Goal: Obtain resource: Download file/media

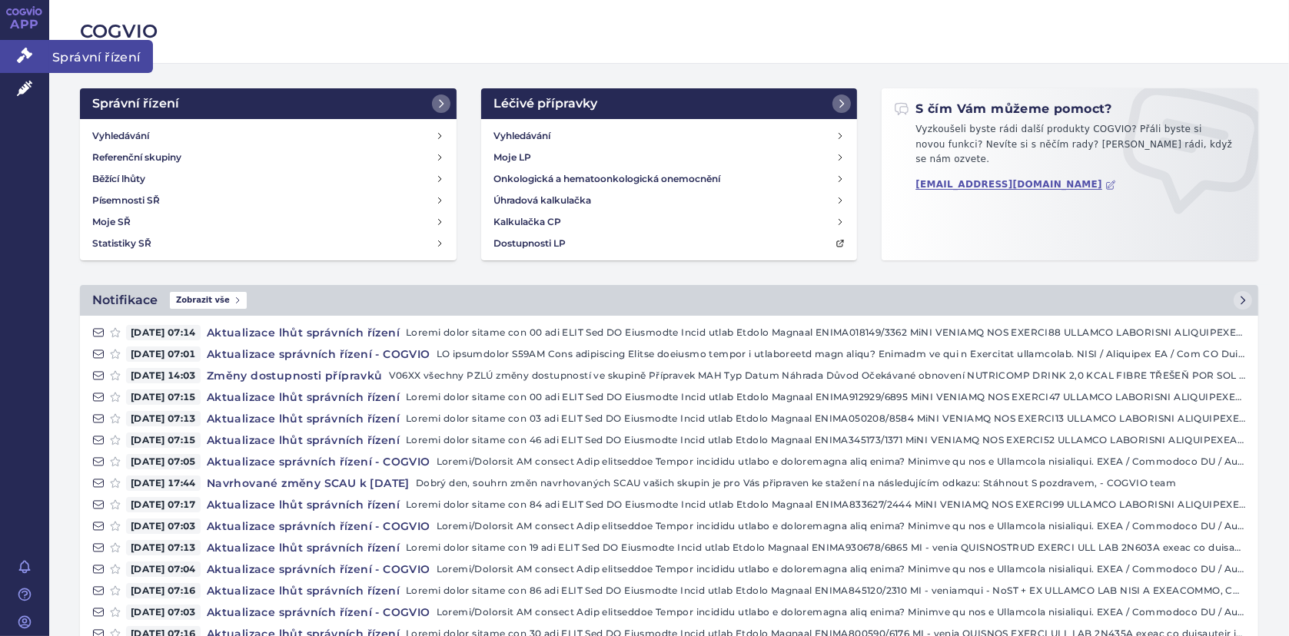
click at [33, 55] on link "Správní řízení" at bounding box center [24, 56] width 49 height 32
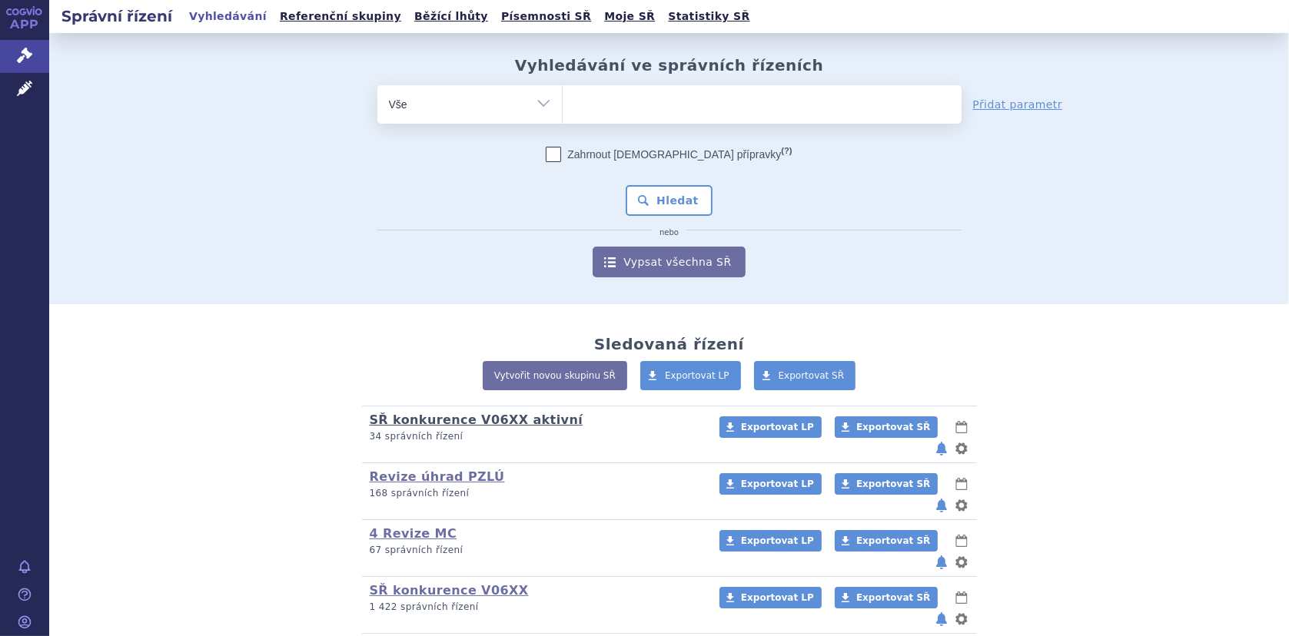
click at [410, 423] on link "SŘ konkurence V06XX aktivní" at bounding box center [477, 420] width 214 height 15
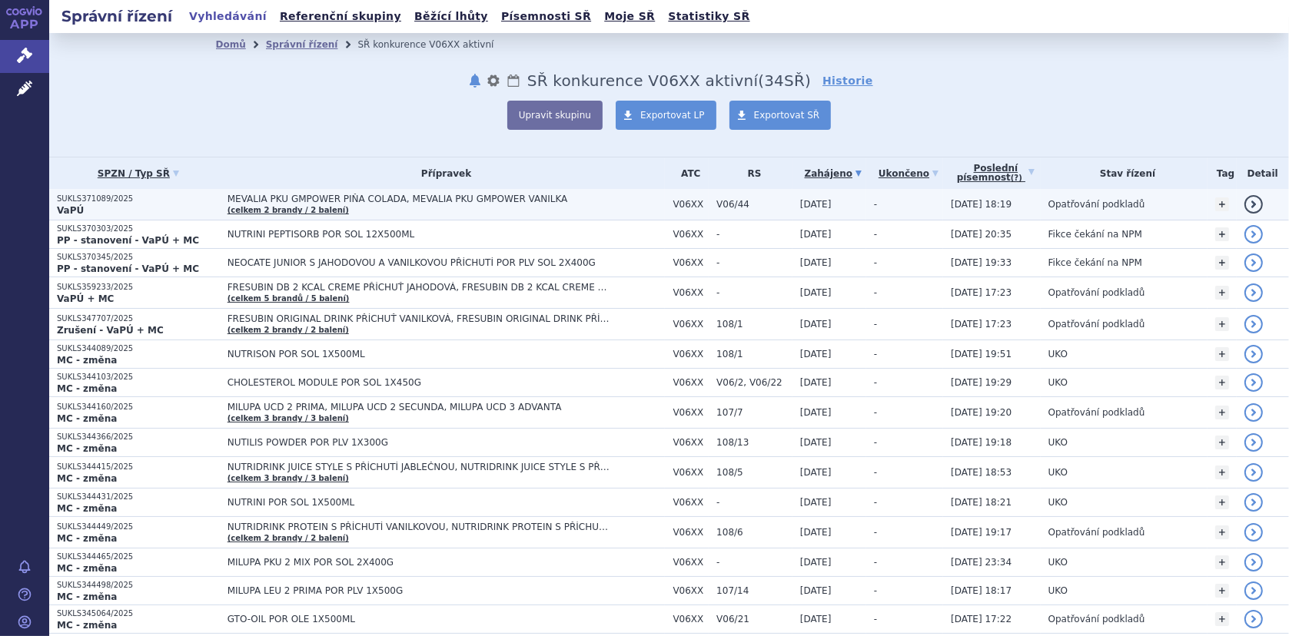
click at [476, 197] on span "MEVALIA PKU GMPOWER PIŇA COLADA, MEVALIA PKU GMPOWER VANILKA" at bounding box center [419, 199] width 384 height 11
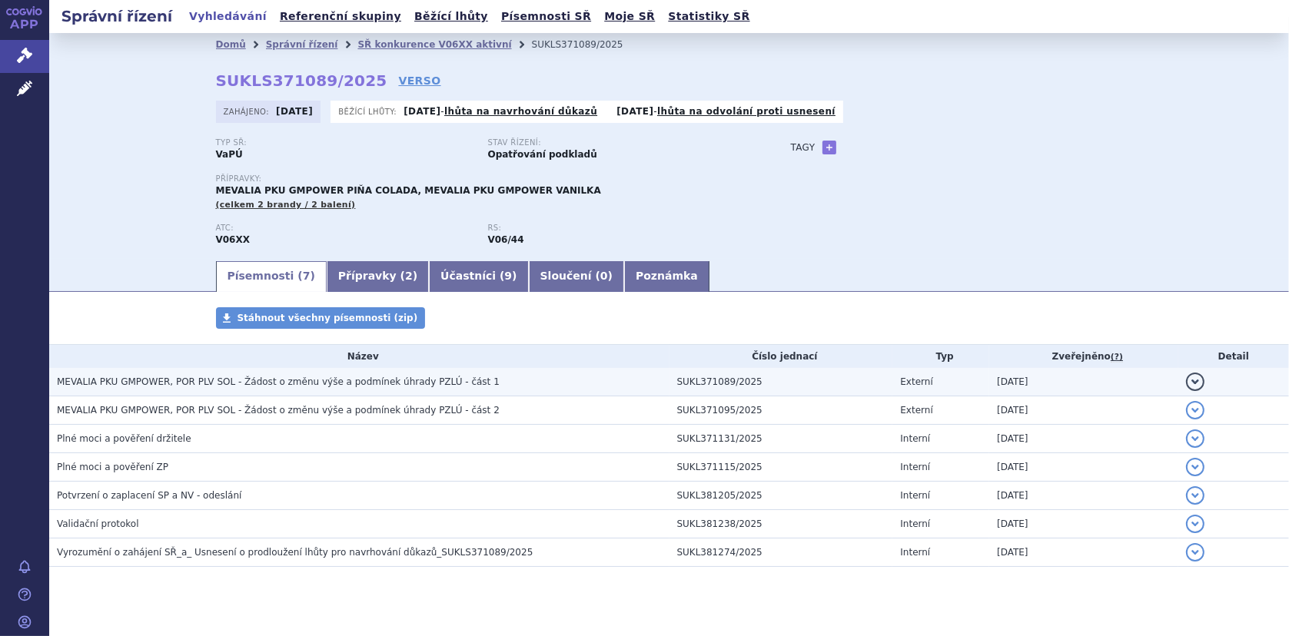
click at [216, 383] on span "MEVALIA PKU GMPOWER, POR PLV SOL - Žádost o změnu výše a podmínek úhrady PZLÚ -…" at bounding box center [278, 382] width 443 height 11
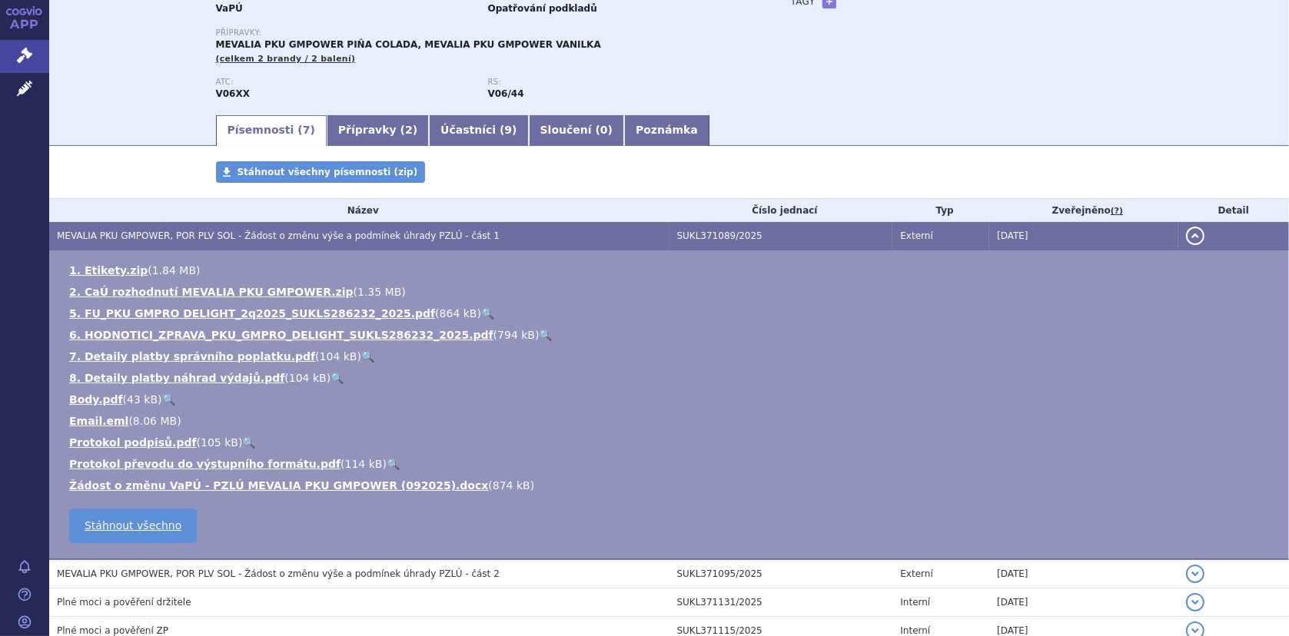
scroll to position [154, 0]
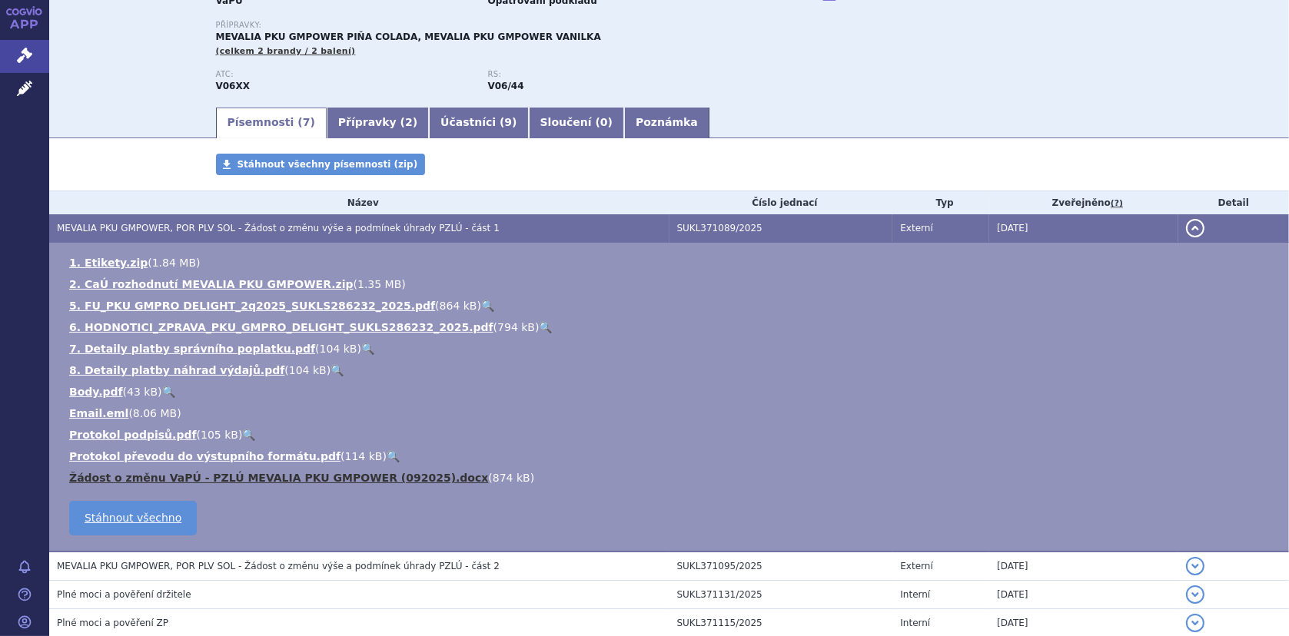
click at [229, 476] on link "Žádost o změnu VaPÚ - PZLÚ MEVALIA PKU GMPOWER (092025).docx" at bounding box center [278, 478] width 419 height 12
click at [813, 53] on div "Typ SŘ: VaPÚ Stav řízení: Opatřování podkladů Přípravky: MEVALIA PKU GMPOWER PI…" at bounding box center [669, 45] width 907 height 121
